Goal: Browse casually: Explore the website without a specific task or goal

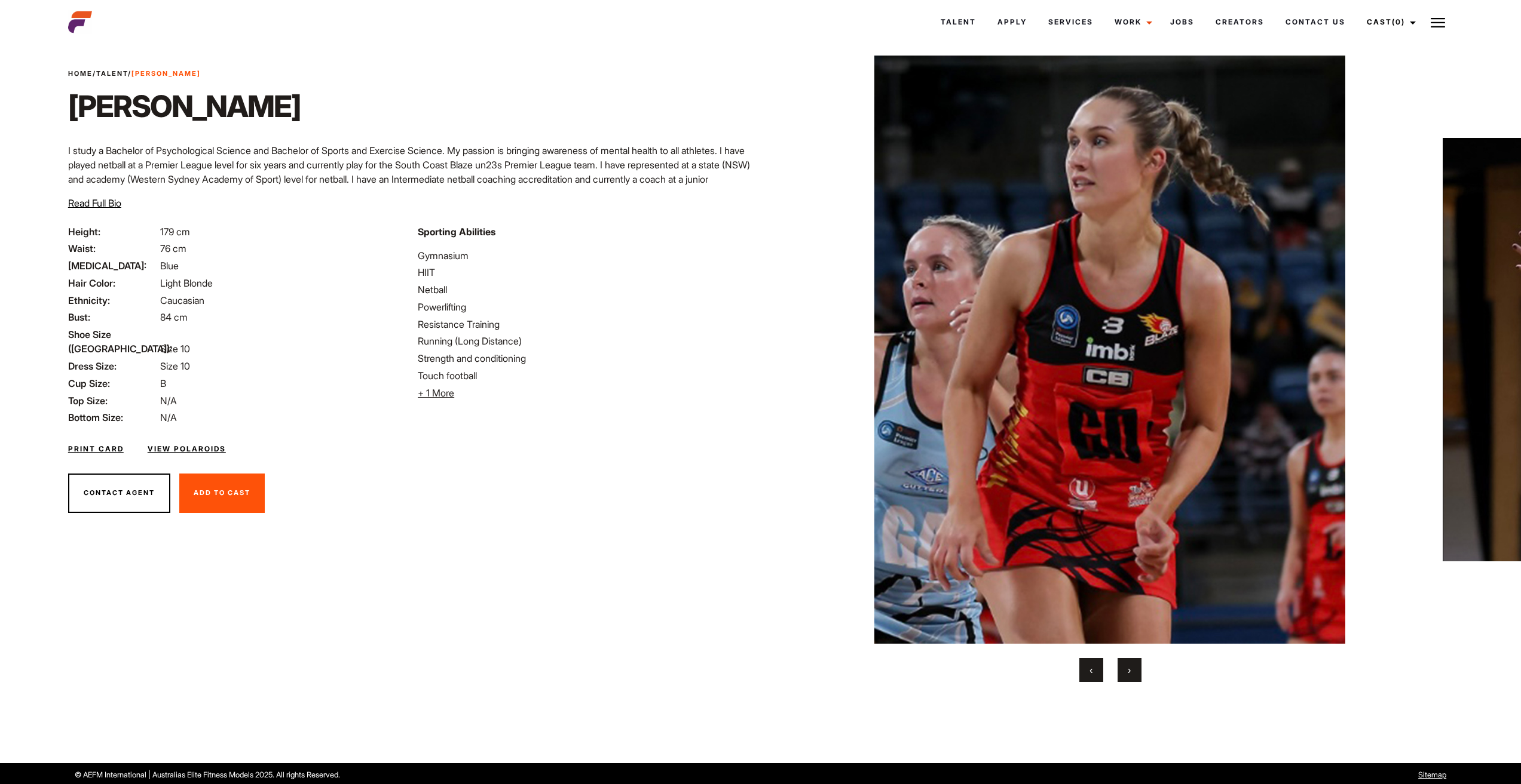
scroll to position [23, 0]
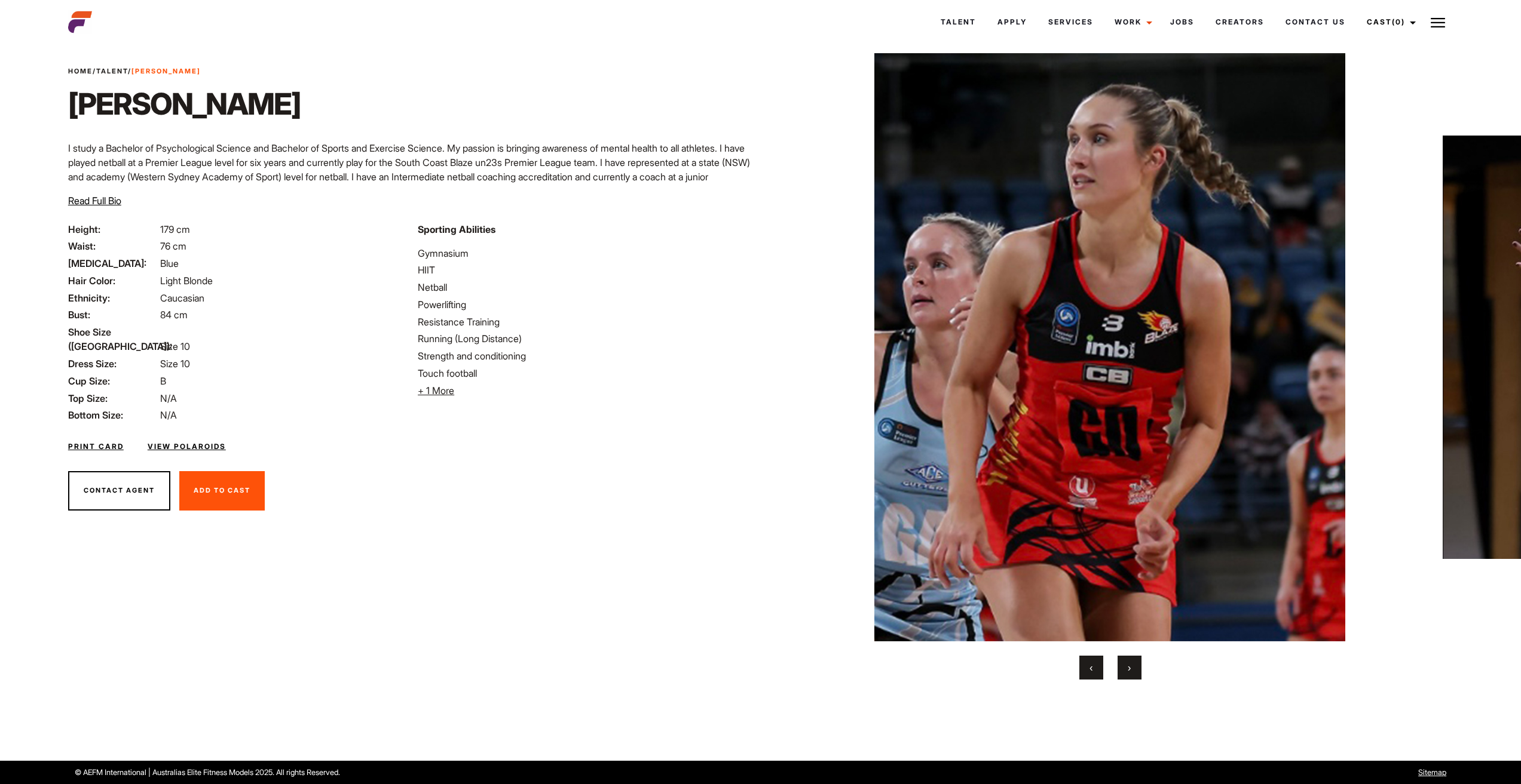
click at [1128, 665] on span "›" at bounding box center [1129, 668] width 3 height 12
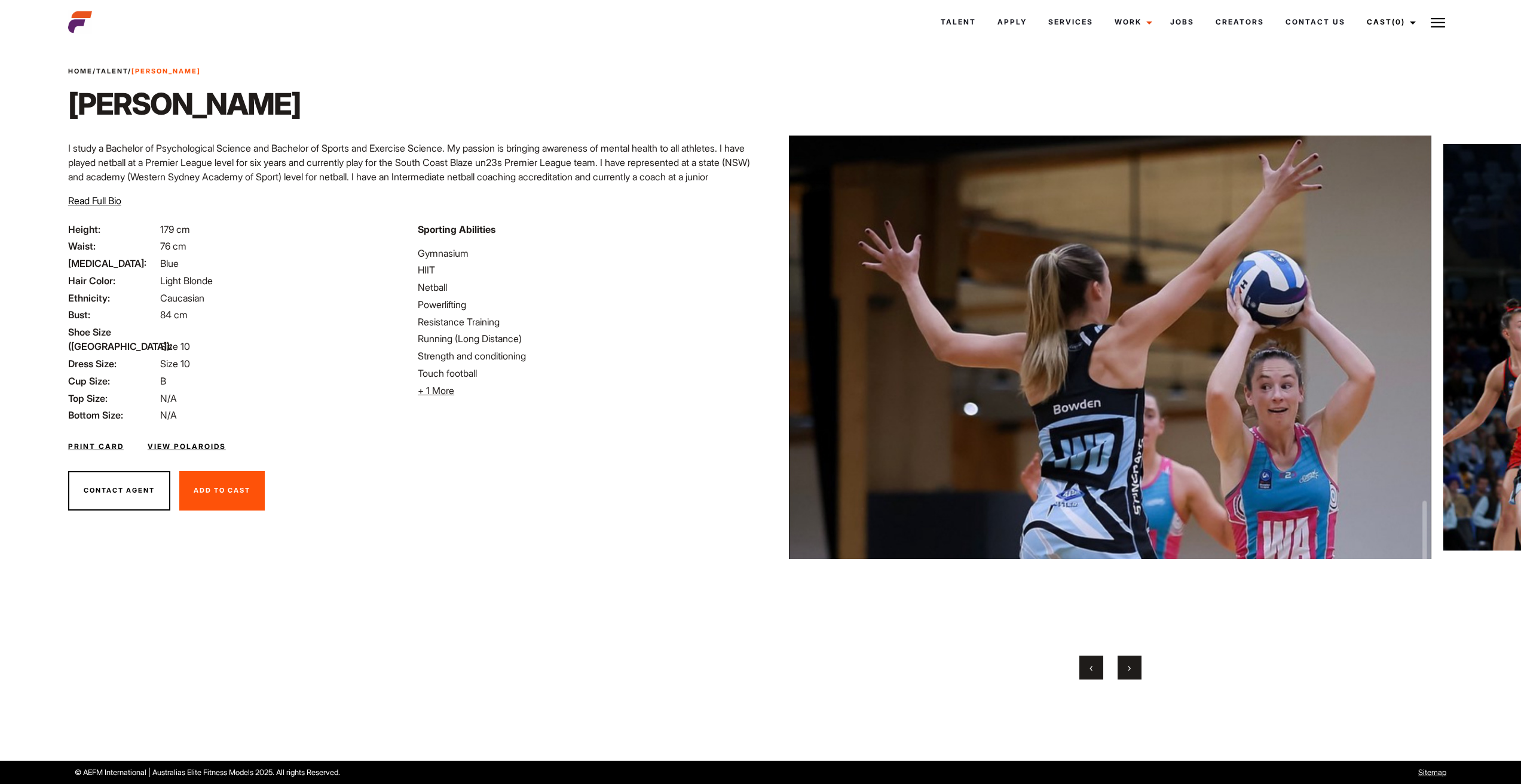
click at [1128, 665] on span "›" at bounding box center [1129, 668] width 3 height 12
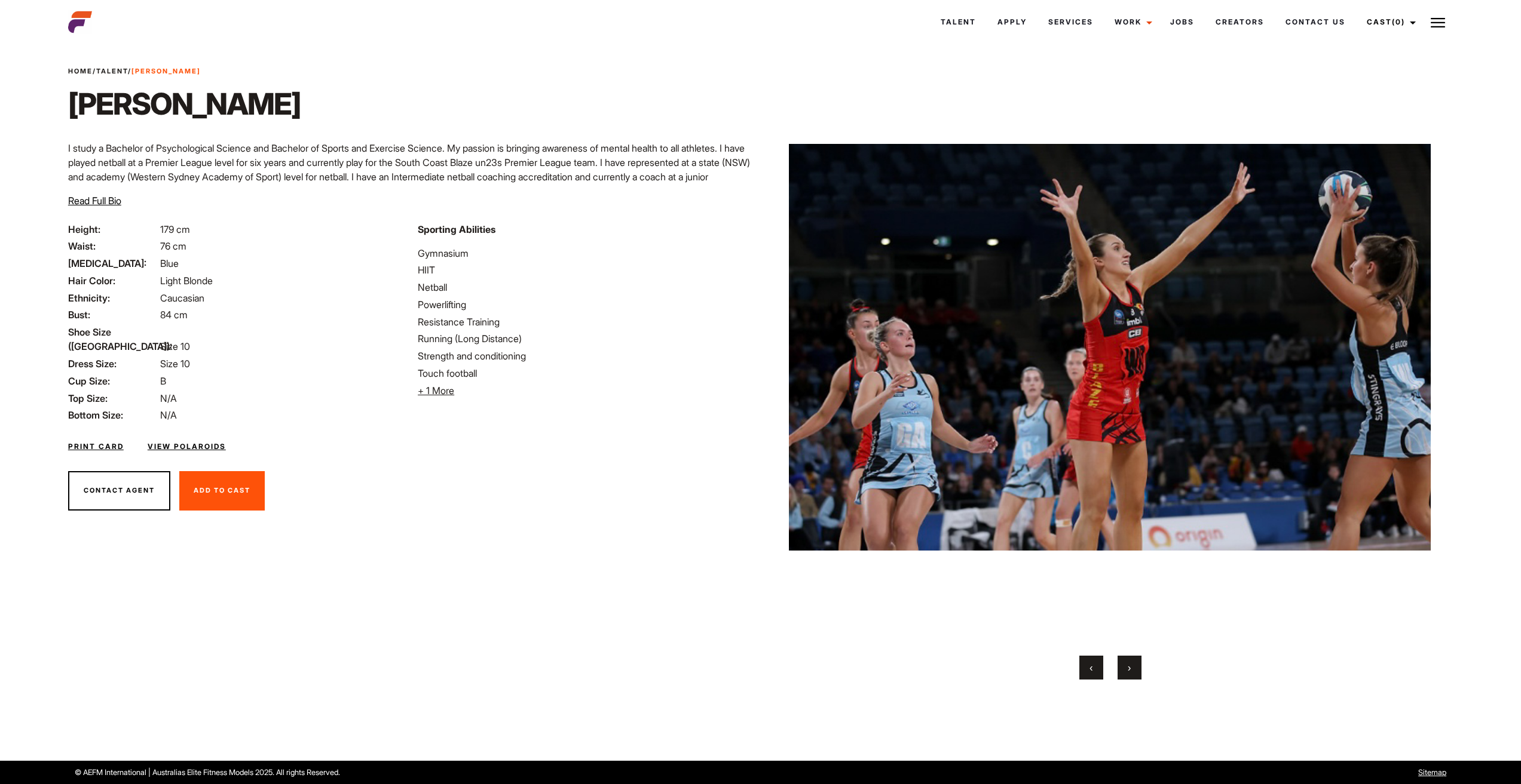
click at [1128, 665] on span "›" at bounding box center [1129, 668] width 3 height 12
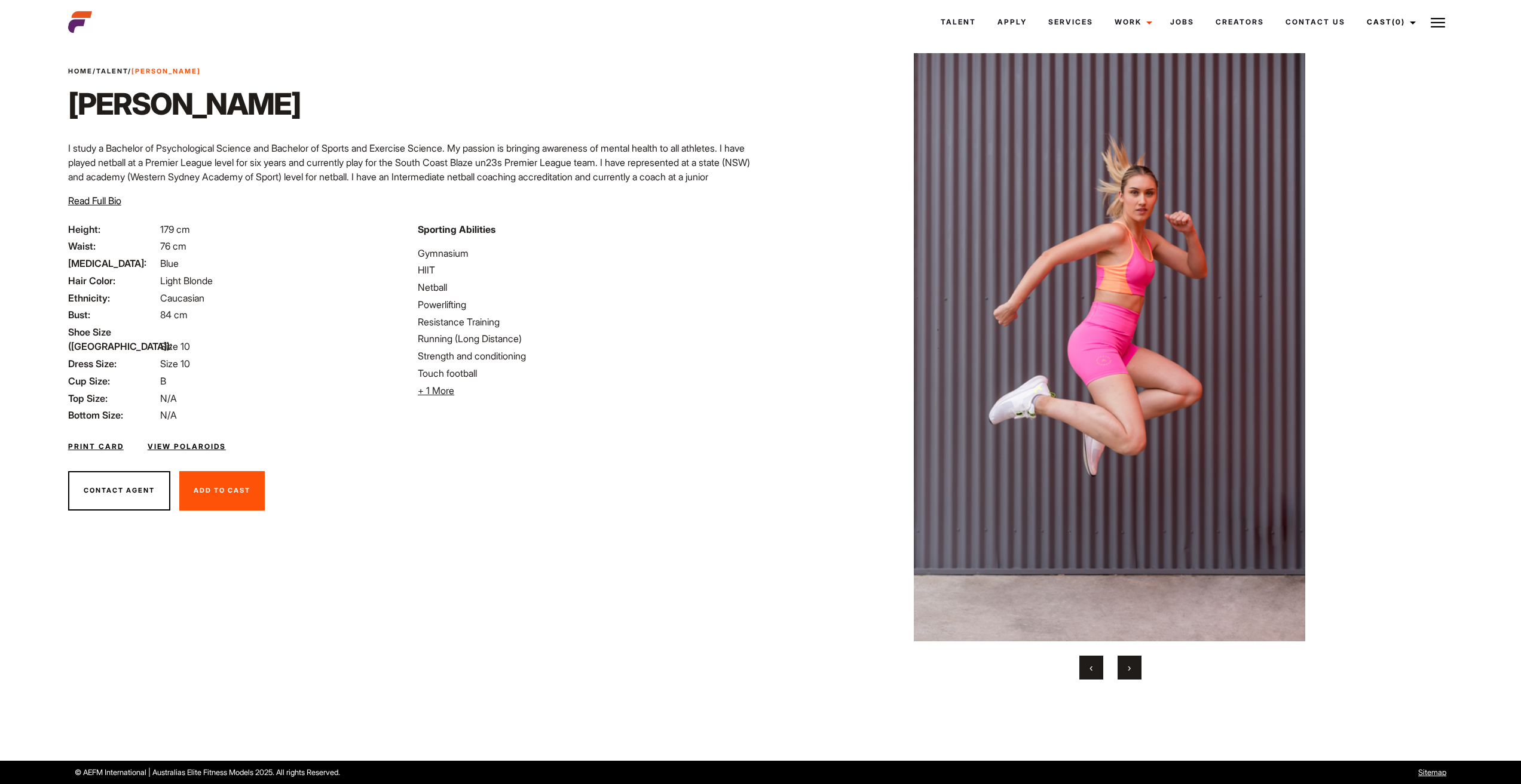
click at [1128, 665] on span "›" at bounding box center [1129, 668] width 3 height 12
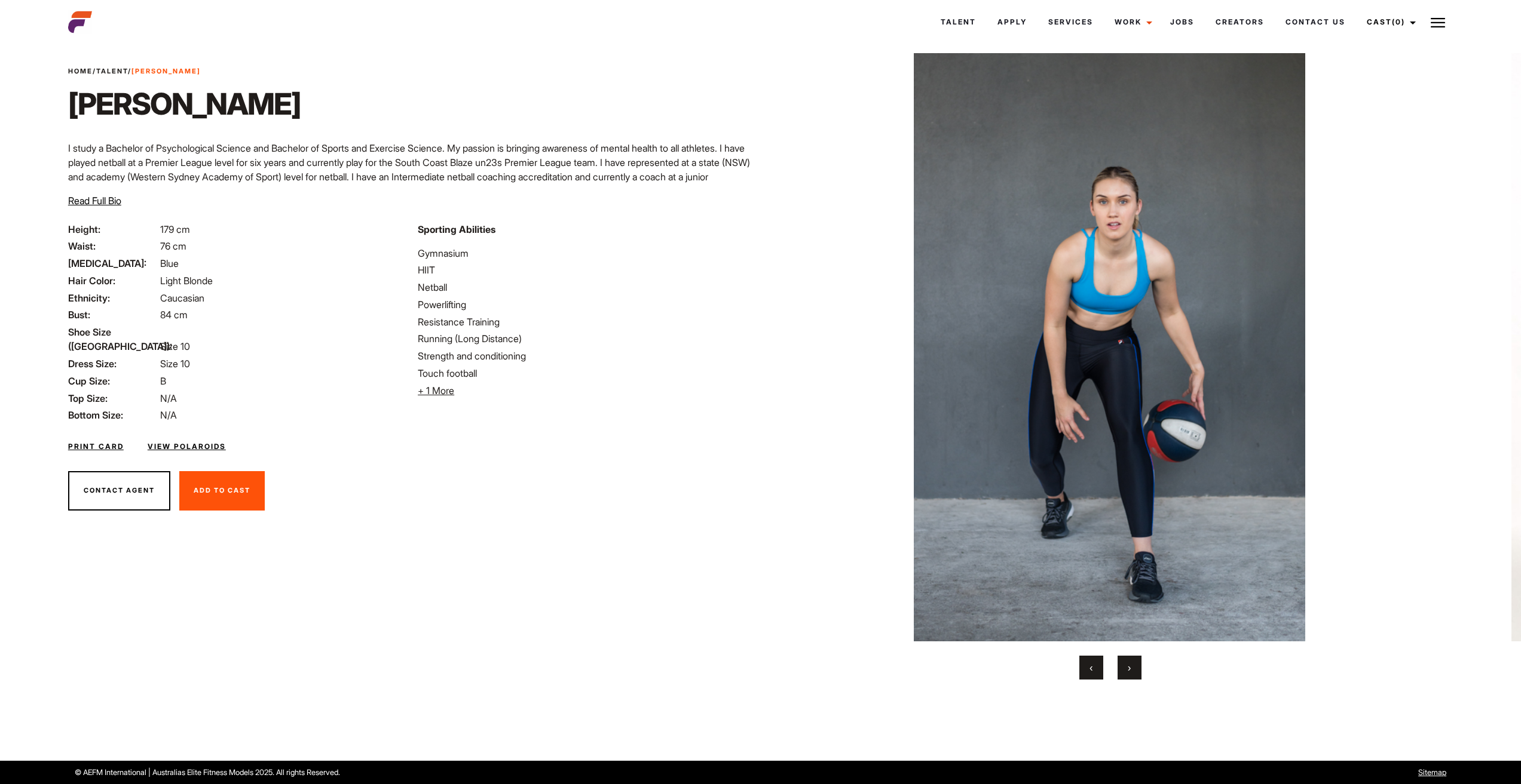
click at [1130, 662] on span "›" at bounding box center [1129, 668] width 3 height 12
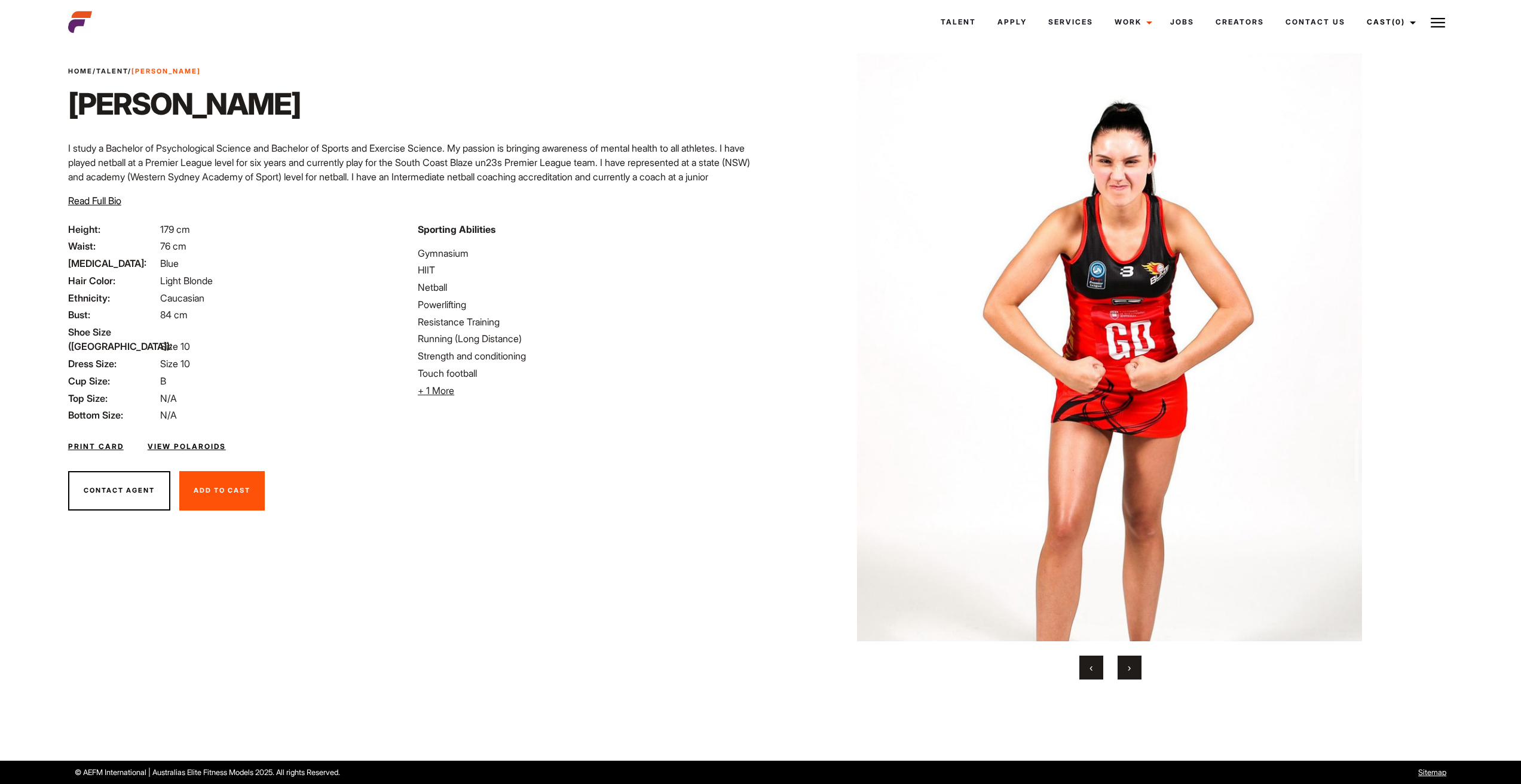
click at [1129, 662] on span "›" at bounding box center [1129, 668] width 3 height 12
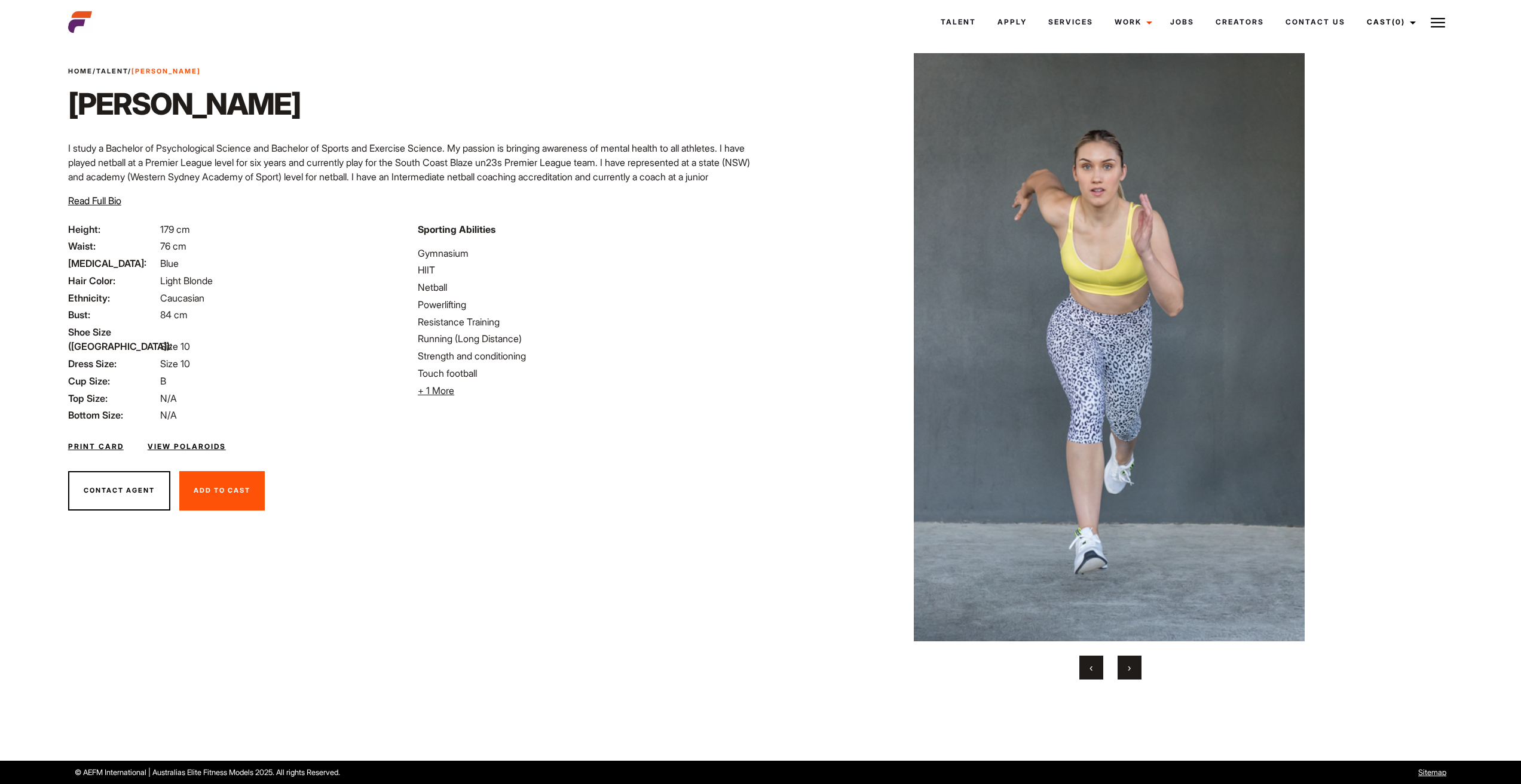
click at [1129, 662] on span "›" at bounding box center [1129, 668] width 3 height 12
